Goal: Task Accomplishment & Management: Manage account settings

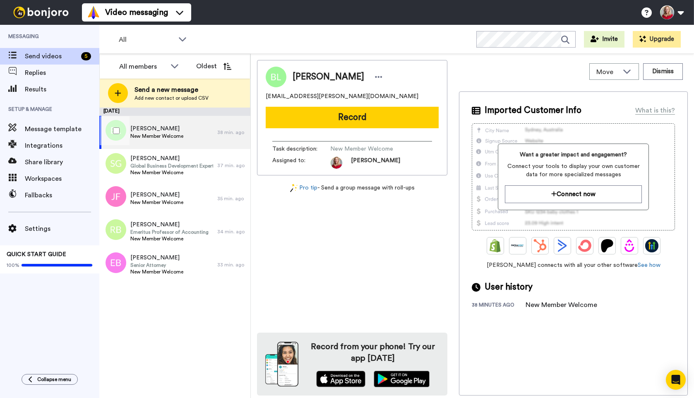
click at [164, 132] on span "[PERSON_NAME]" at bounding box center [156, 129] width 53 height 8
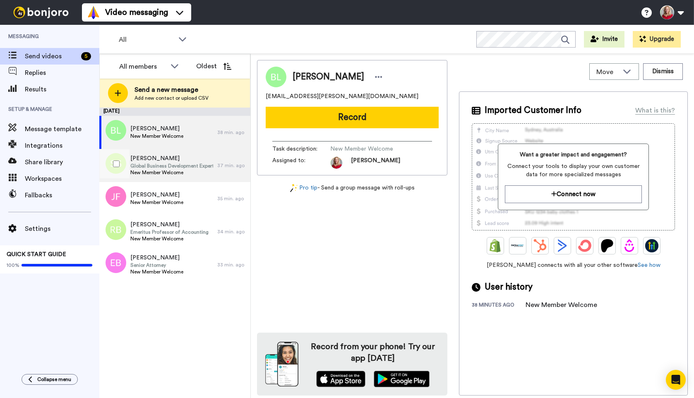
click at [166, 165] on span "Global Business Development Expert" at bounding box center [171, 166] width 83 height 7
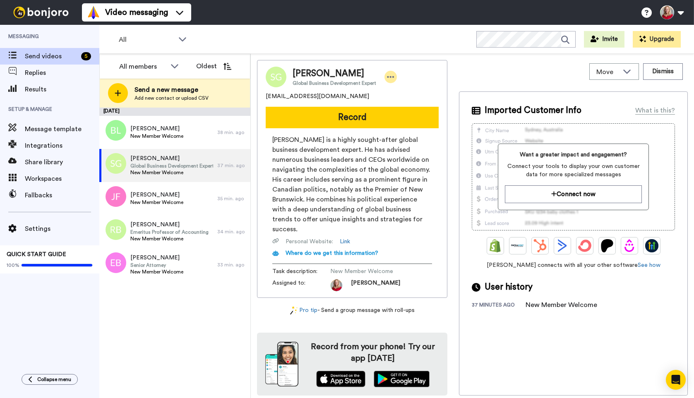
click at [388, 77] on icon at bounding box center [391, 77] width 7 height 2
click at [407, 92] on li "Edit contact" at bounding box center [413, 91] width 60 height 12
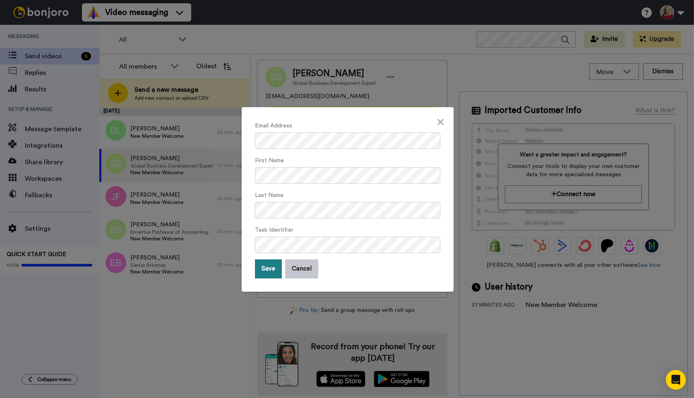
click at [266, 269] on button "Save" at bounding box center [268, 269] width 27 height 19
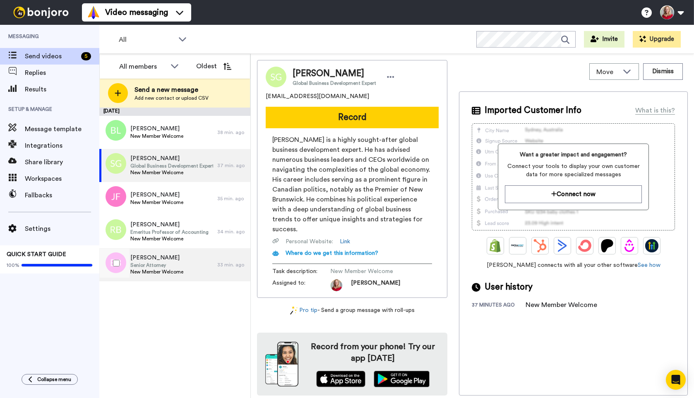
click at [149, 257] on span "Ed Birk" at bounding box center [156, 258] width 53 height 8
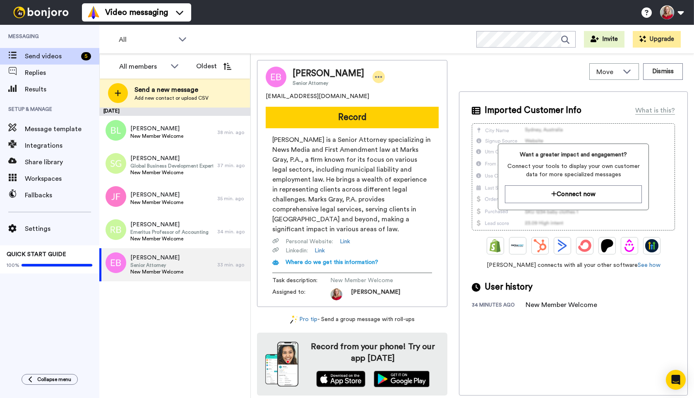
click at [375, 75] on icon at bounding box center [378, 77] width 7 height 8
click at [361, 88] on li "Edit contact" at bounding box center [366, 91] width 60 height 12
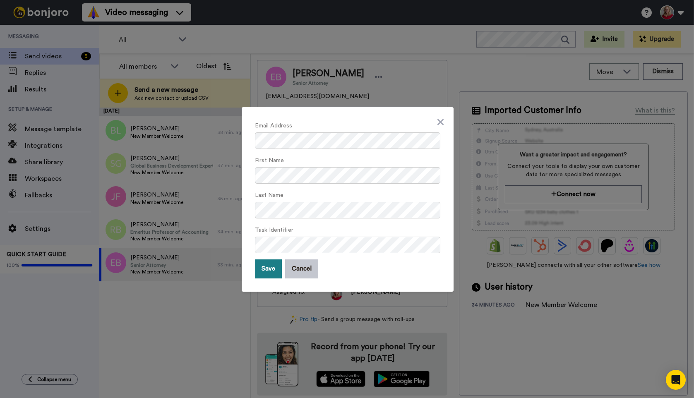
click at [265, 270] on button "Save" at bounding box center [268, 269] width 27 height 19
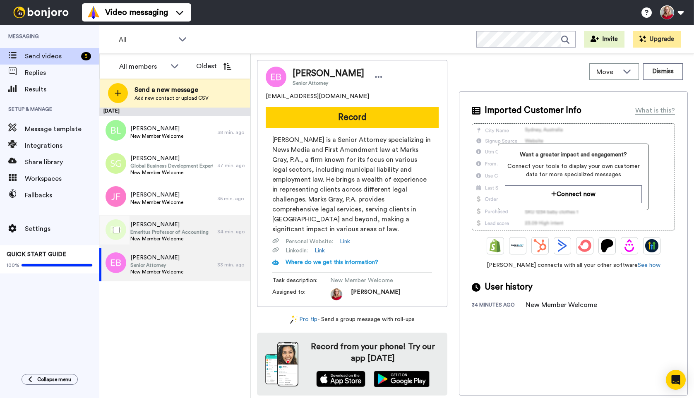
click at [156, 225] on span "Robert Bromley" at bounding box center [169, 225] width 78 height 8
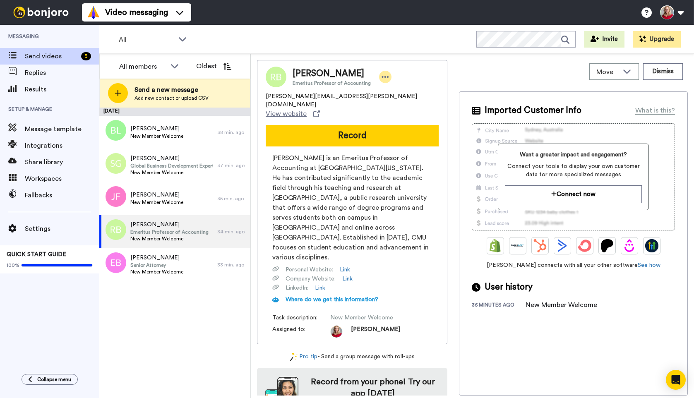
click at [383, 76] on icon at bounding box center [385, 77] width 7 height 8
click at [397, 93] on li "Edit contact" at bounding box center [406, 91] width 60 height 12
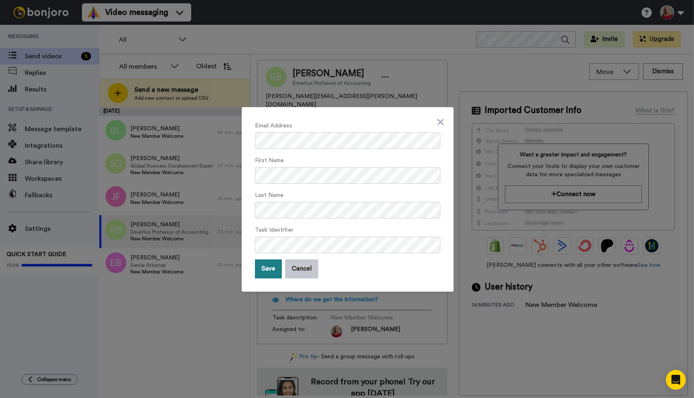
click at [266, 273] on button "Save" at bounding box center [268, 269] width 27 height 19
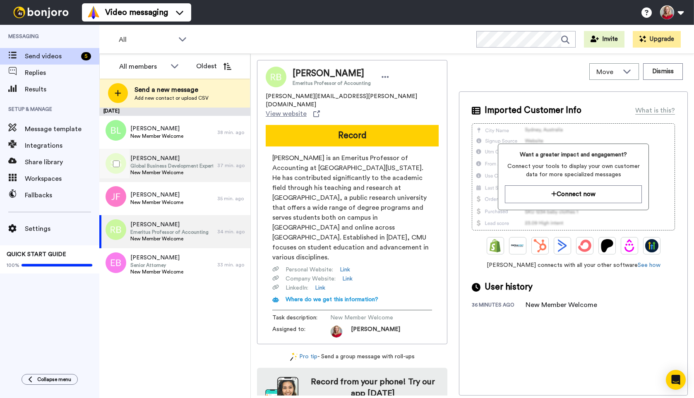
click at [168, 167] on span "Global Business Development Expert" at bounding box center [171, 166] width 83 height 7
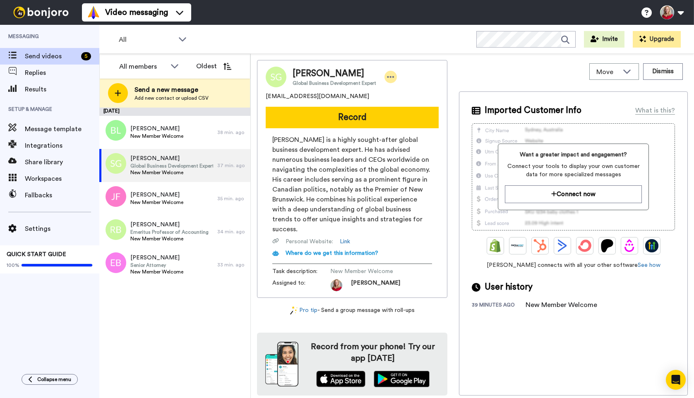
click at [387, 74] on icon at bounding box center [390, 77] width 7 height 8
click at [404, 89] on li "Edit contact" at bounding box center [413, 91] width 60 height 12
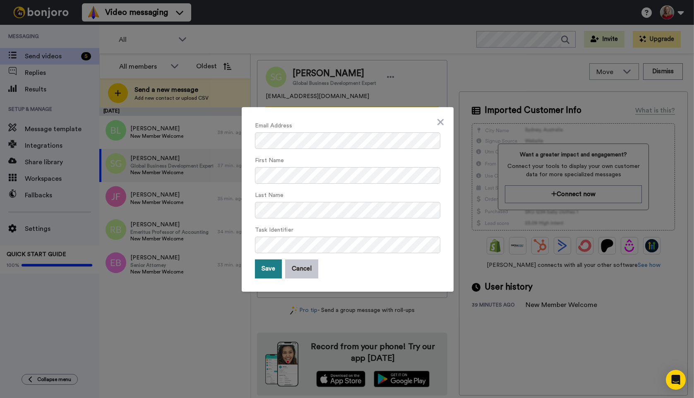
click at [267, 267] on button "Save" at bounding box center [268, 269] width 27 height 19
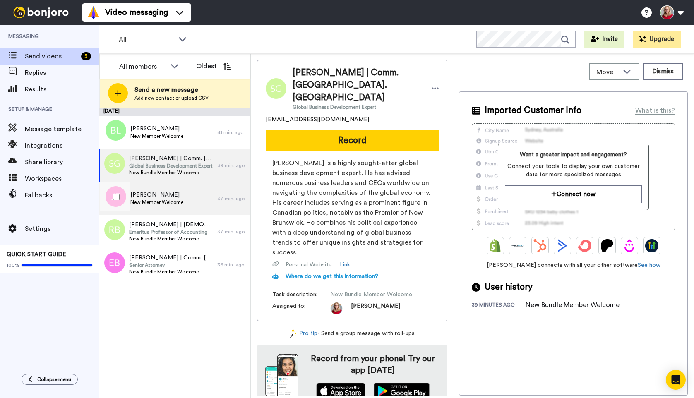
click at [144, 195] on span "[PERSON_NAME]" at bounding box center [156, 195] width 53 height 8
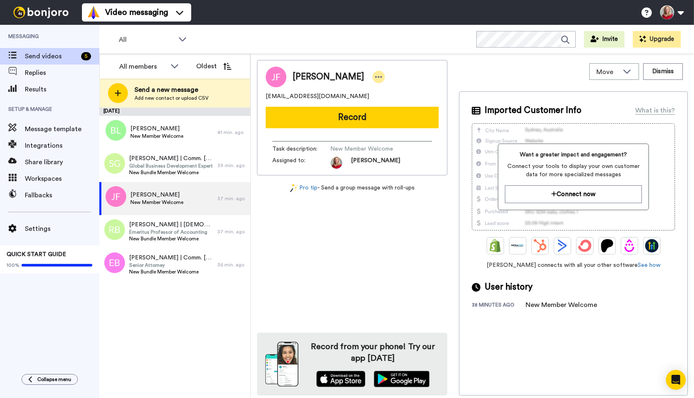
click at [375, 78] on icon at bounding box center [378, 77] width 7 height 8
click at [384, 91] on li "Edit contact" at bounding box center [384, 91] width 60 height 12
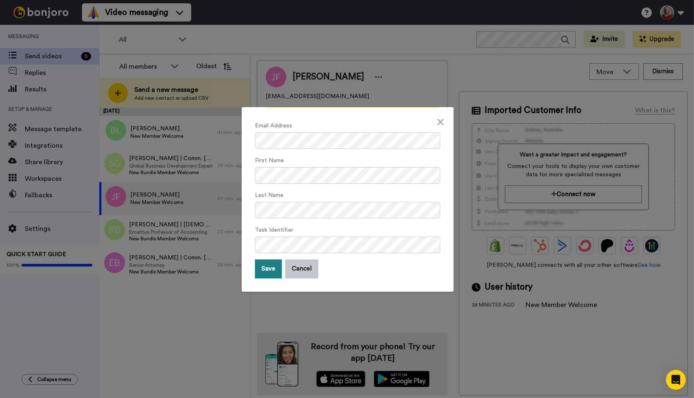
click at [261, 270] on button "Save" at bounding box center [268, 269] width 27 height 19
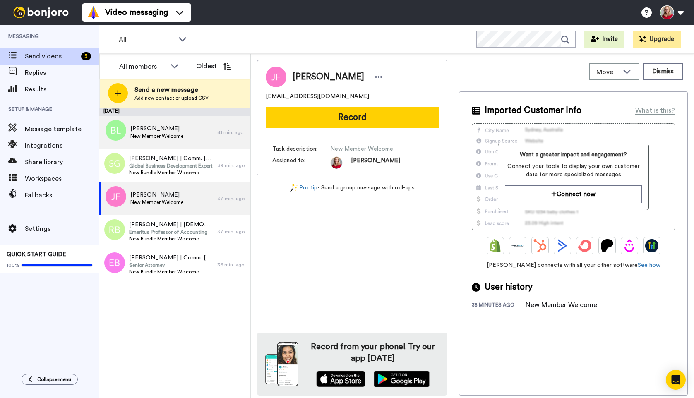
click at [137, 131] on span "[PERSON_NAME]" at bounding box center [156, 129] width 53 height 8
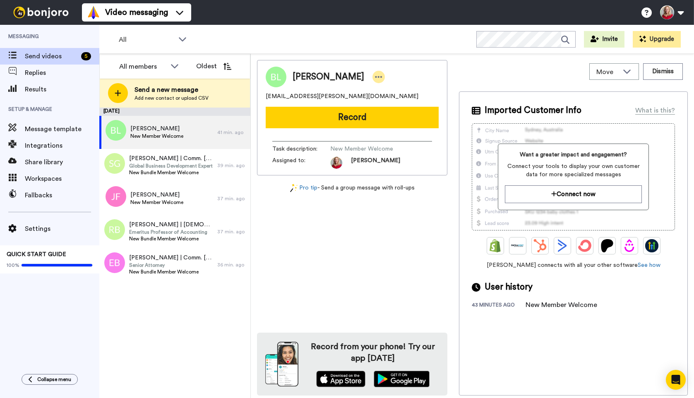
click at [375, 78] on icon at bounding box center [378, 77] width 7 height 8
click at [381, 92] on li "Edit contact" at bounding box center [380, 91] width 60 height 12
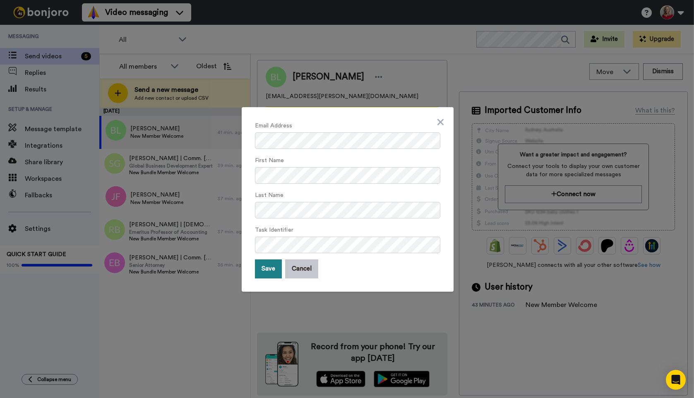
click at [266, 267] on button "Save" at bounding box center [268, 269] width 27 height 19
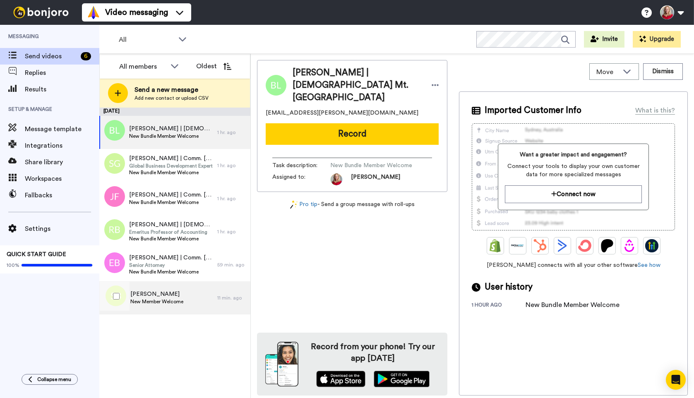
click at [148, 292] on span "Susan Brown" at bounding box center [156, 294] width 53 height 8
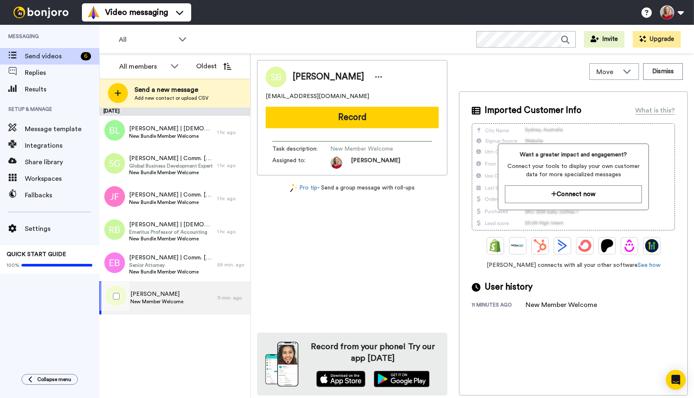
click at [139, 295] on span "Susan Brown" at bounding box center [156, 294] width 53 height 8
click at [373, 75] on div at bounding box center [379, 77] width 12 height 12
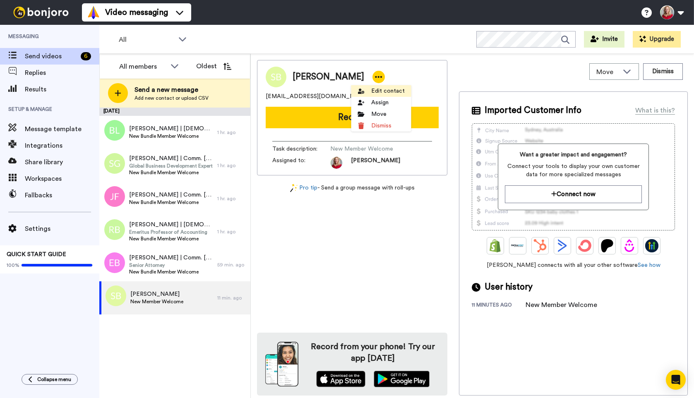
click at [376, 89] on li "Edit contact" at bounding box center [382, 91] width 60 height 12
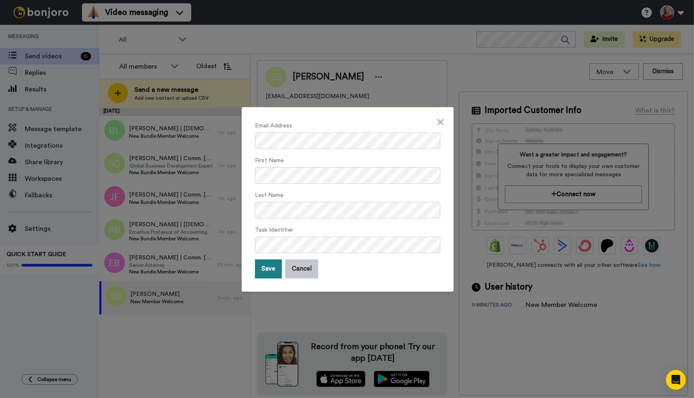
click at [262, 272] on button "Save" at bounding box center [268, 269] width 27 height 19
click at [184, 346] on div "Email Address First Name Last Name Task Identifier Saving Cancel" at bounding box center [347, 199] width 694 height 398
